Goal: Check status: Check status

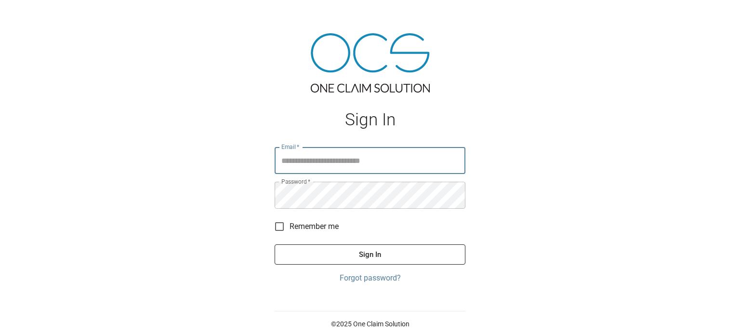
type input "**********"
click at [365, 248] on button "Sign In" at bounding box center [370, 254] width 191 height 20
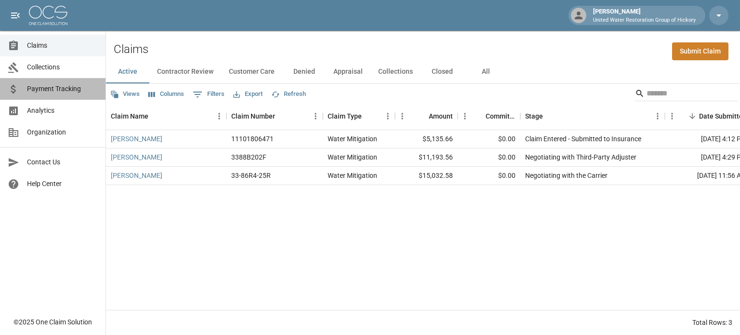
click at [63, 94] on link "Payment Tracking" at bounding box center [52, 89] width 105 height 22
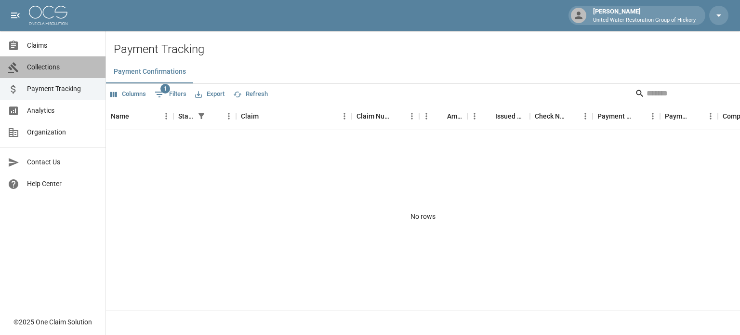
click at [48, 66] on span "Collections" at bounding box center [62, 67] width 71 height 10
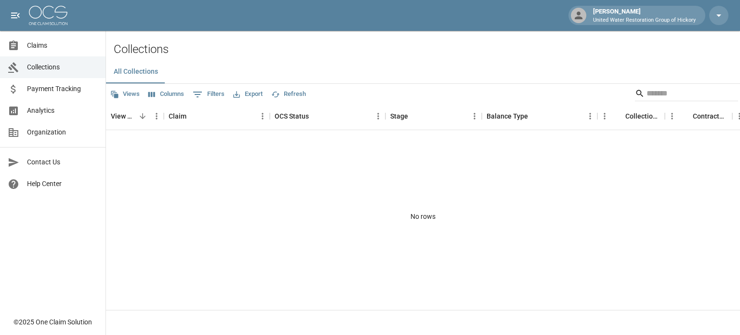
click at [38, 44] on span "Claims" at bounding box center [62, 45] width 71 height 10
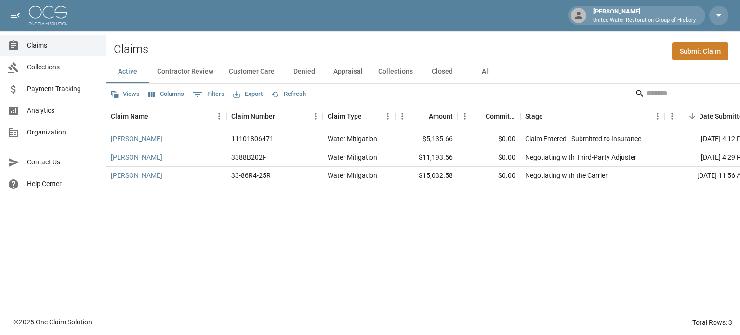
click at [481, 71] on button "All" at bounding box center [485, 71] width 43 height 23
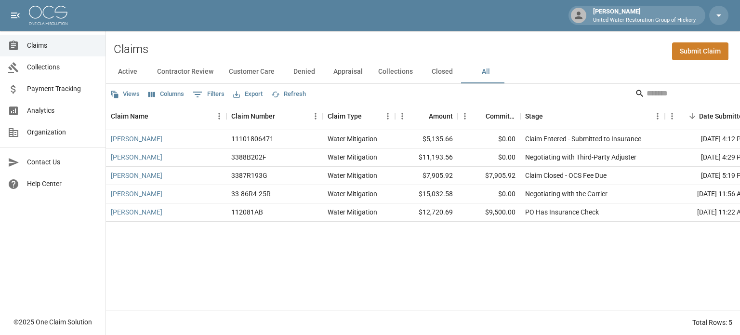
click at [130, 66] on button "Active" at bounding box center [127, 71] width 43 height 23
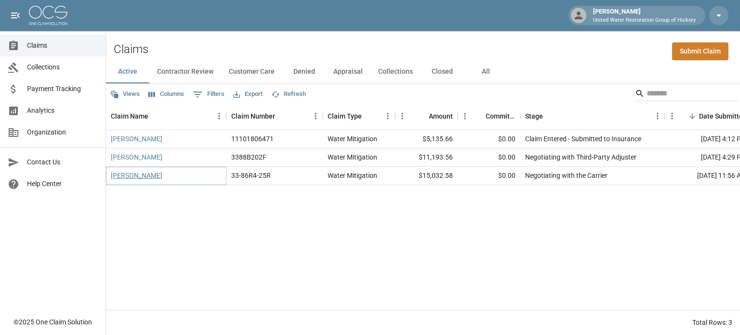
click at [131, 175] on link "[PERSON_NAME]" at bounding box center [137, 175] width 52 height 10
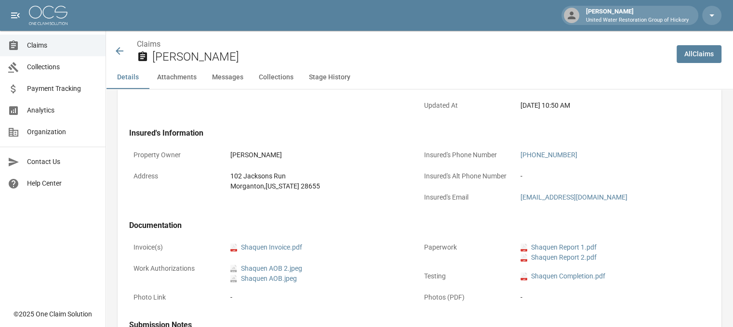
scroll to position [244, 7]
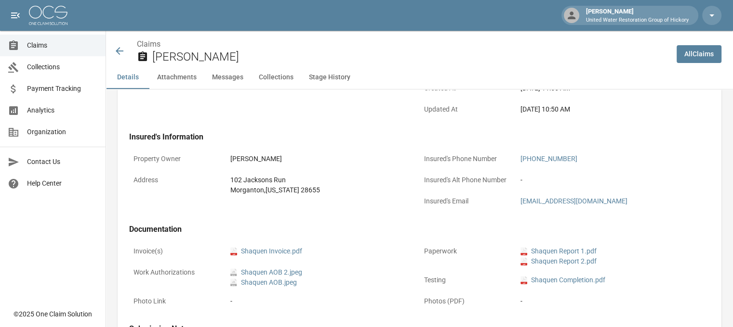
click at [116, 51] on icon at bounding box center [120, 51] width 8 height 8
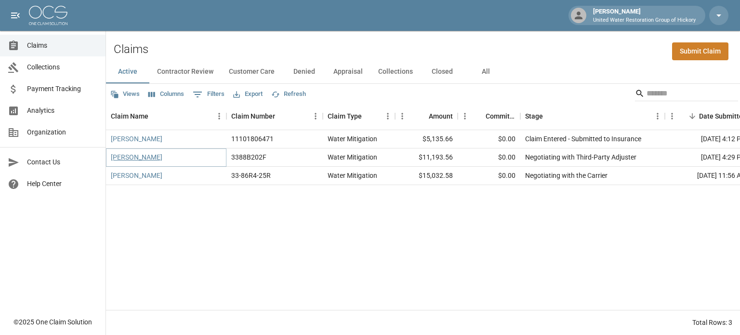
click at [131, 157] on link "[PERSON_NAME]" at bounding box center [137, 157] width 52 height 10
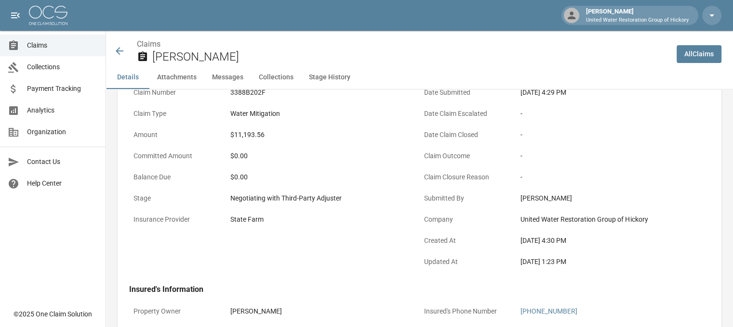
scroll to position [86, 0]
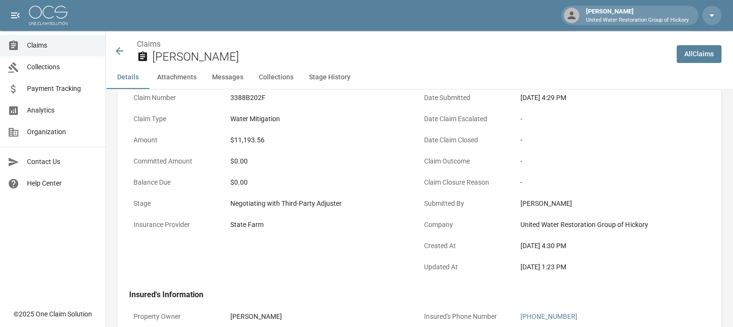
click at [118, 50] on icon at bounding box center [120, 51] width 12 height 12
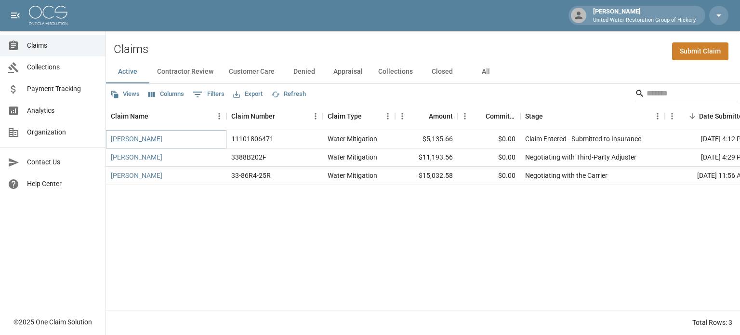
click at [133, 141] on link "[PERSON_NAME]" at bounding box center [137, 139] width 52 height 10
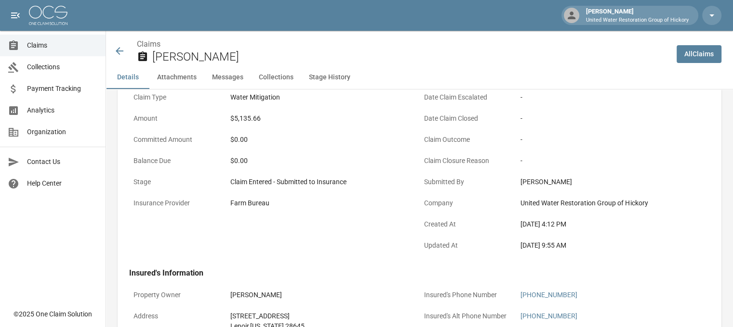
scroll to position [55, 7]
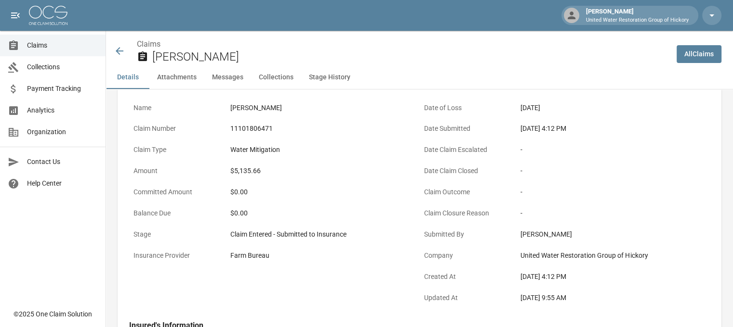
click at [116, 51] on icon at bounding box center [120, 51] width 8 height 8
